Goal: Information Seeking & Learning: Learn about a topic

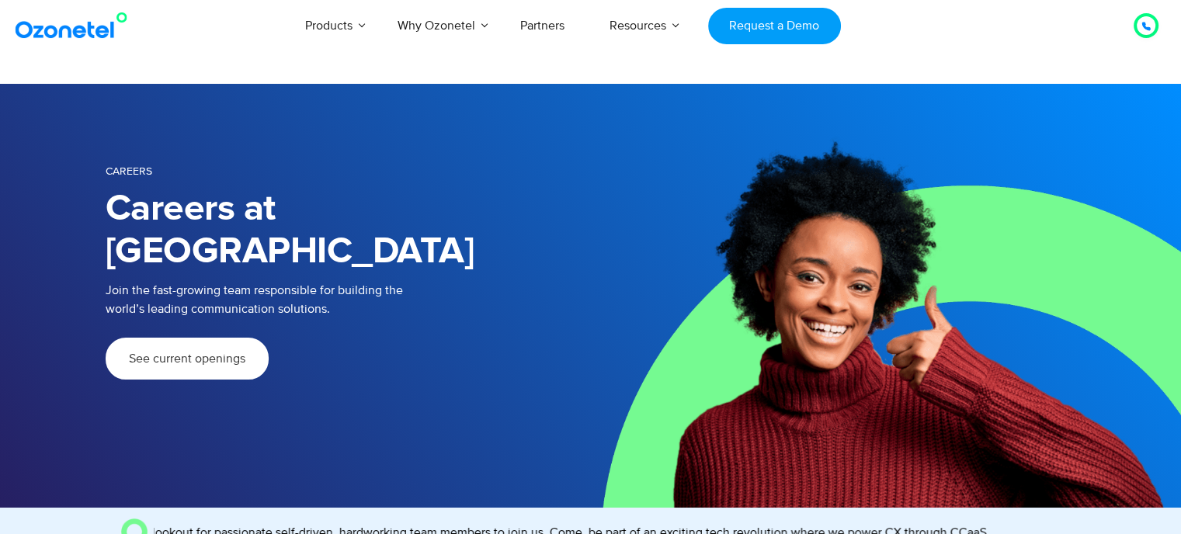
click at [231, 338] on div "See current openings" at bounding box center [348, 384] width 485 height 92
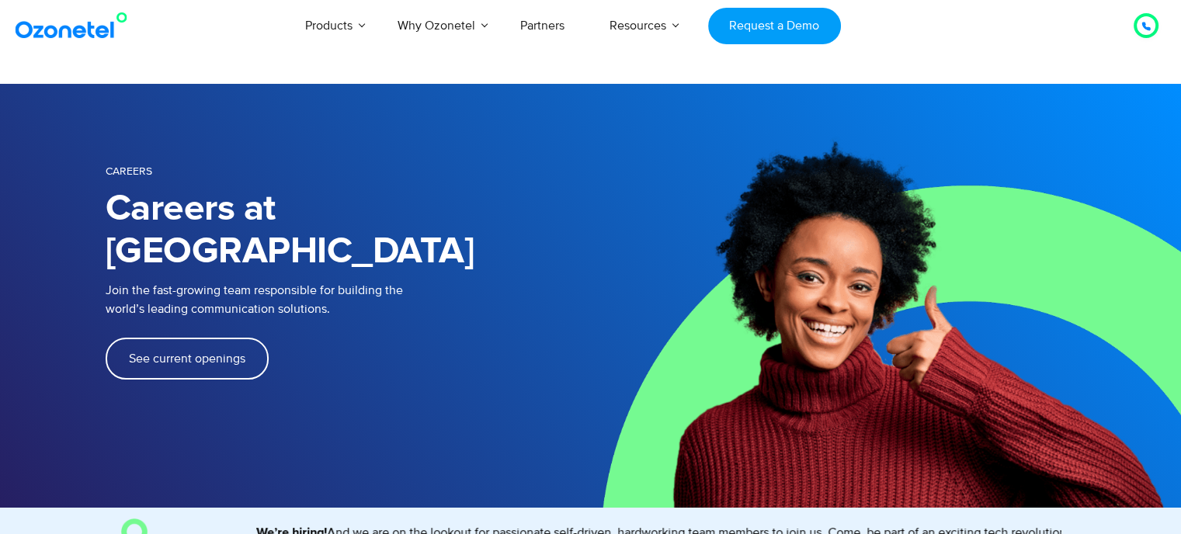
click at [214, 338] on link "See current openings" at bounding box center [187, 359] width 163 height 42
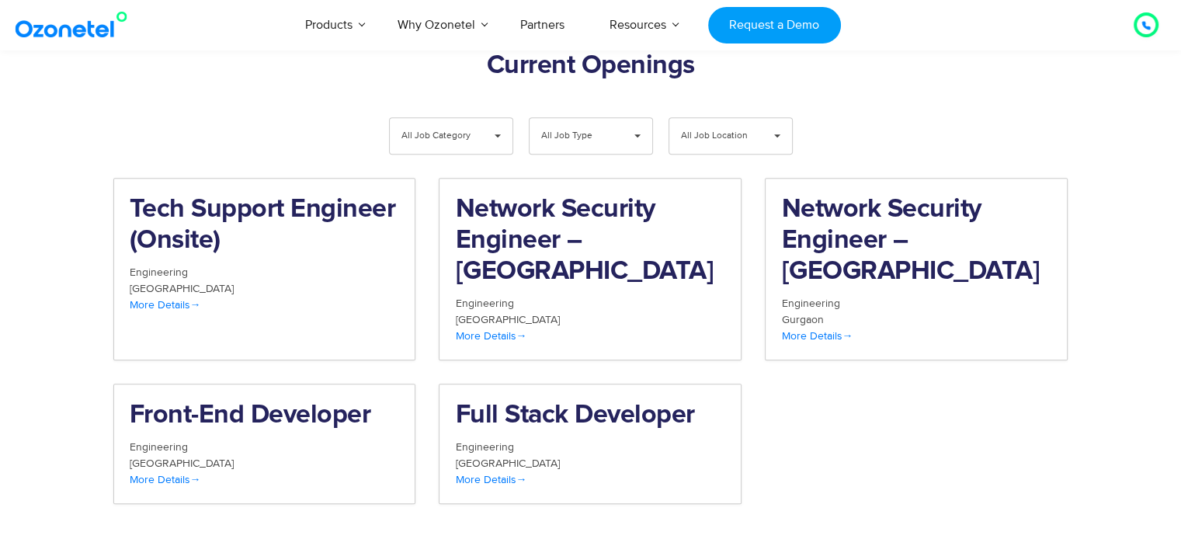
scroll to position [1606, 0]
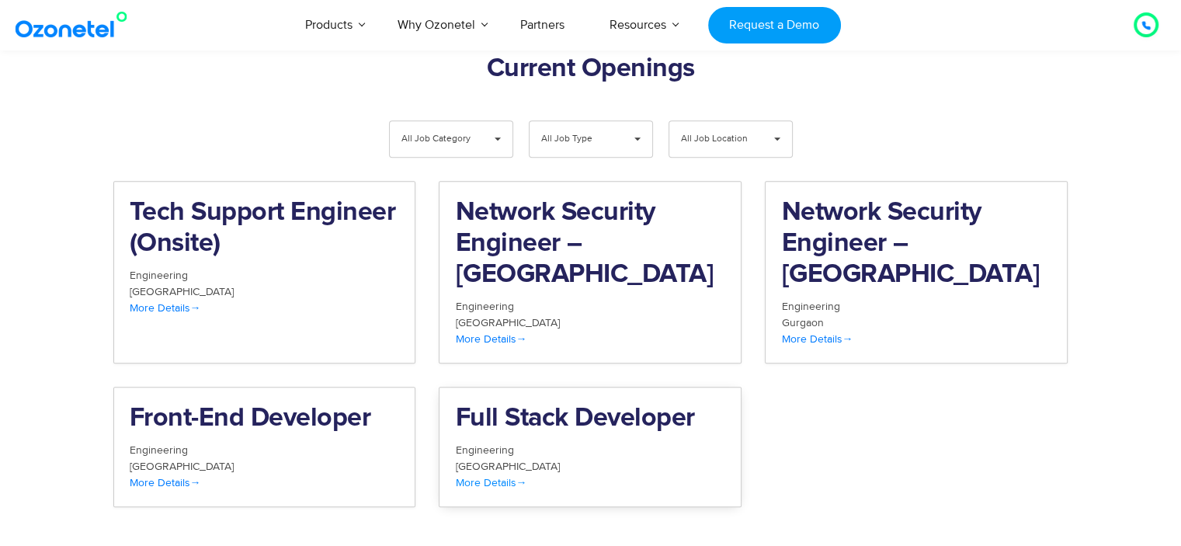
click at [534, 403] on h2 "Full Stack Developer" at bounding box center [590, 418] width 270 height 31
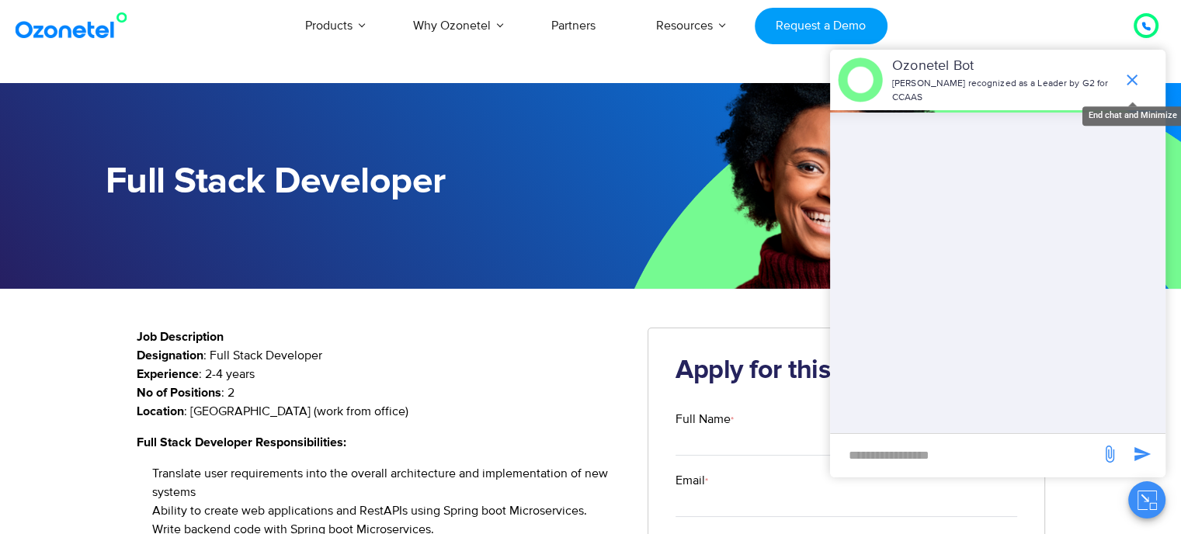
click at [1140, 71] on icon "end chat or minimize" at bounding box center [1132, 80] width 19 height 19
